Goal: Register for event/course

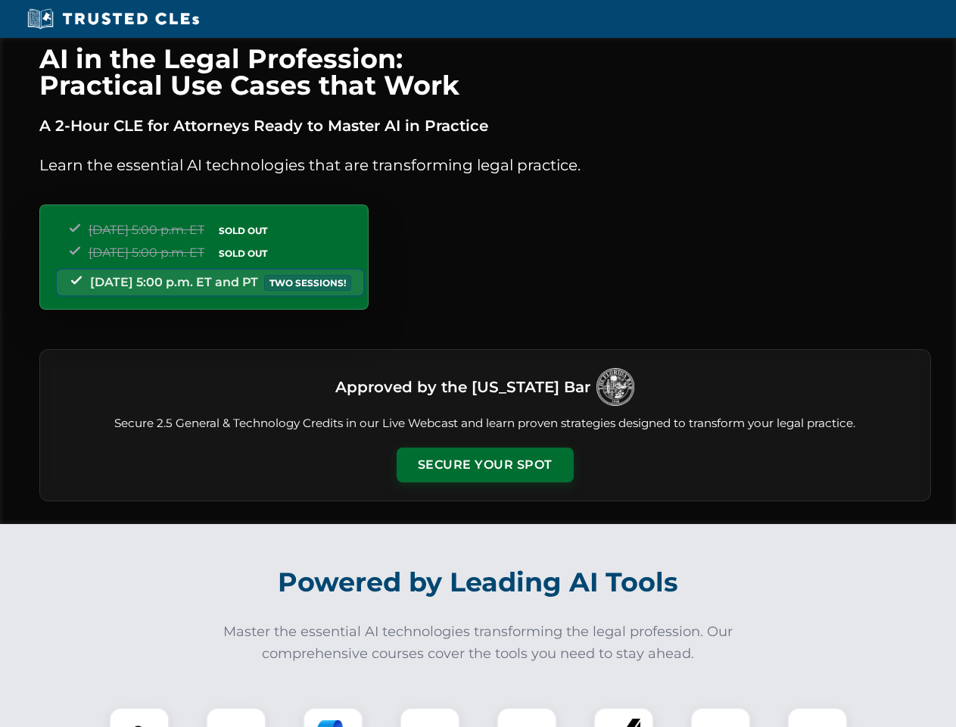
click at [484, 465] on button "Secure Your Spot" at bounding box center [485, 464] width 177 height 35
click at [139, 717] on img at bounding box center [139, 737] width 44 height 44
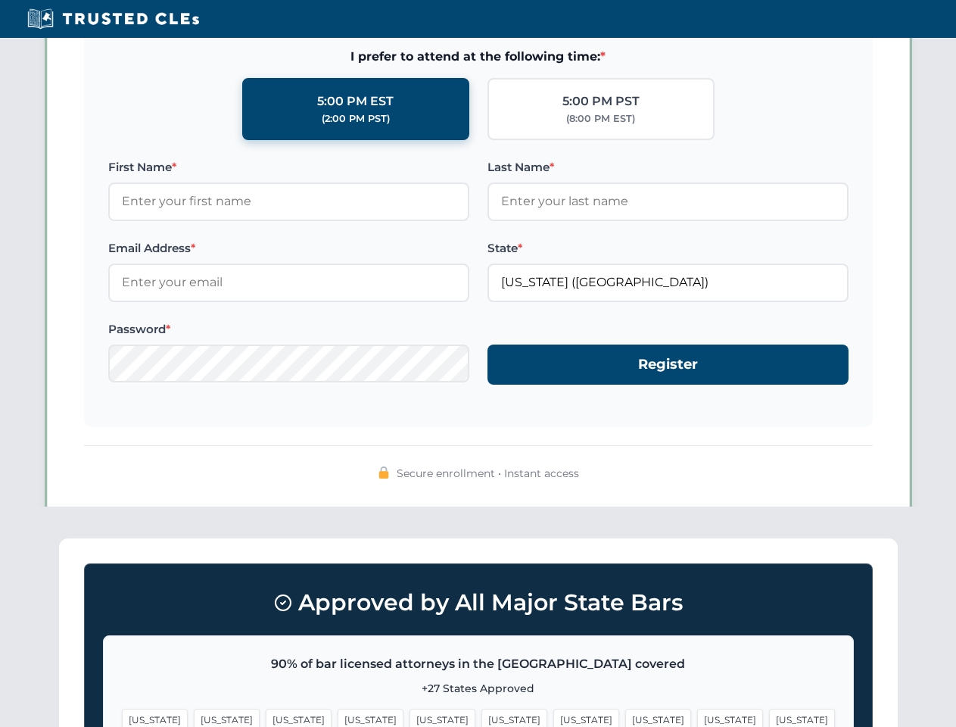
click at [553, 717] on span "[US_STATE]" at bounding box center [586, 719] width 66 height 22
click at [697, 717] on span "[US_STATE]" at bounding box center [730, 719] width 66 height 22
